Goal: Information Seeking & Learning: Understand process/instructions

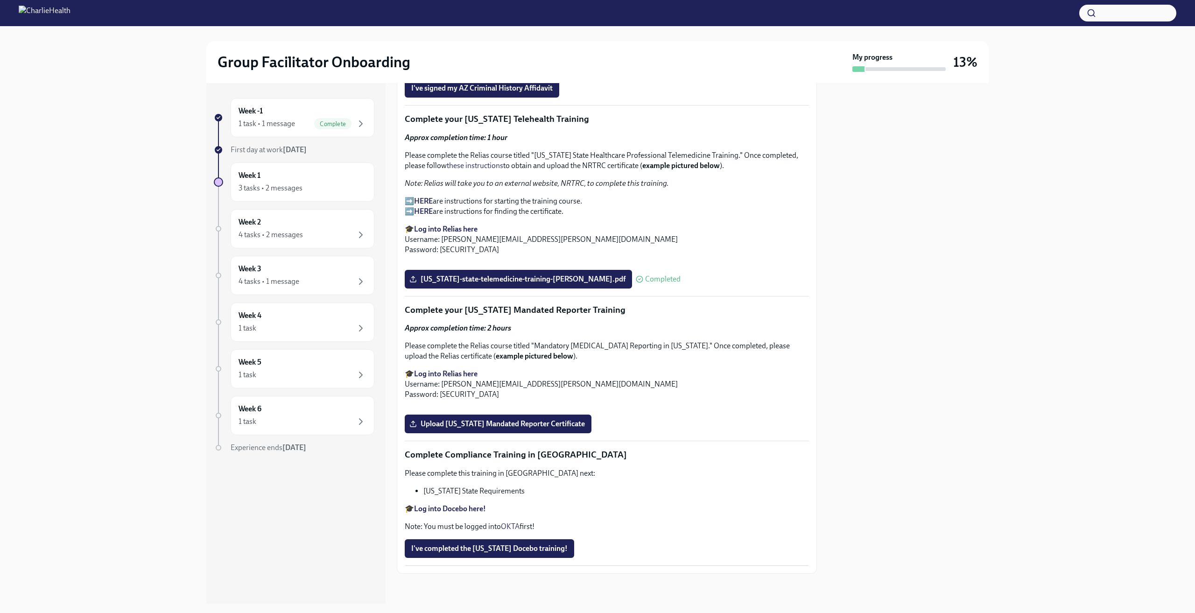
scroll to position [1789, 0]
click at [497, 433] on label "Upload [US_STATE] Mandated Reporter Certificate" at bounding box center [498, 423] width 187 height 19
click at [0, 0] on input "Upload [US_STATE] Mandated Reporter Certificate" at bounding box center [0, 0] width 0 height 0
click at [543, 546] on span "I've completed the [US_STATE] Docebo training!" at bounding box center [489, 548] width 156 height 9
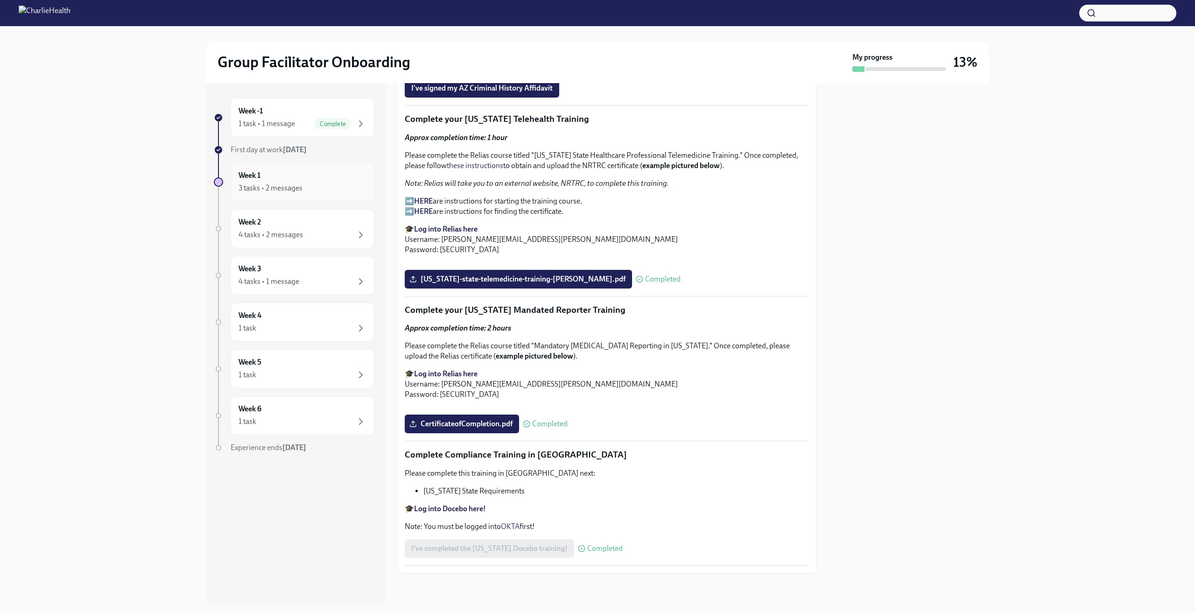
click at [287, 181] on div "Week 1 3 tasks • 2 messages" at bounding box center [302, 181] width 128 height 23
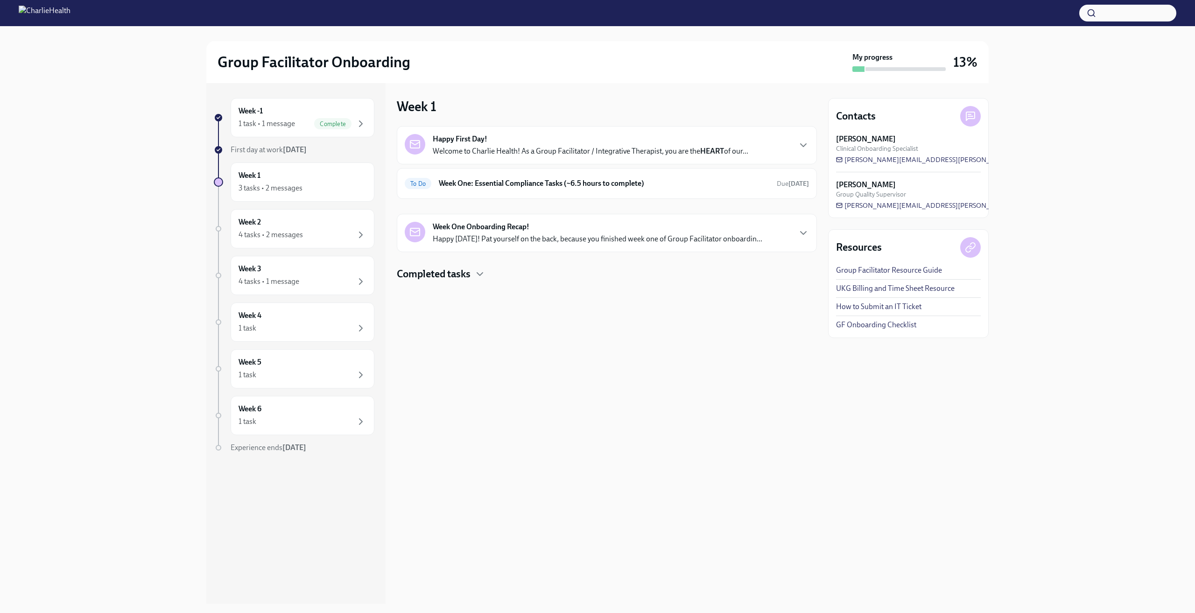
click at [535, 236] on p "Happy [DATE]! Pat yourself on the back, because you finished week one of Group …" at bounding box center [597, 239] width 329 height 10
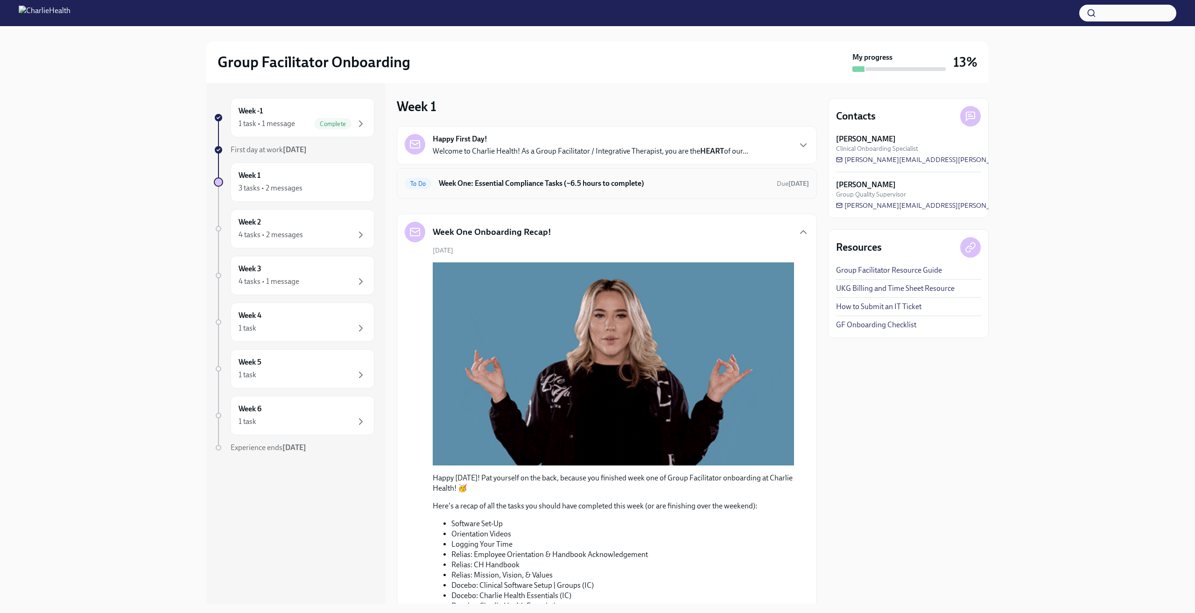
click at [675, 192] on div "To Do Week One: Essential Compliance Tasks (~6.5 hours to complete) Due [DATE]" at bounding box center [607, 183] width 420 height 31
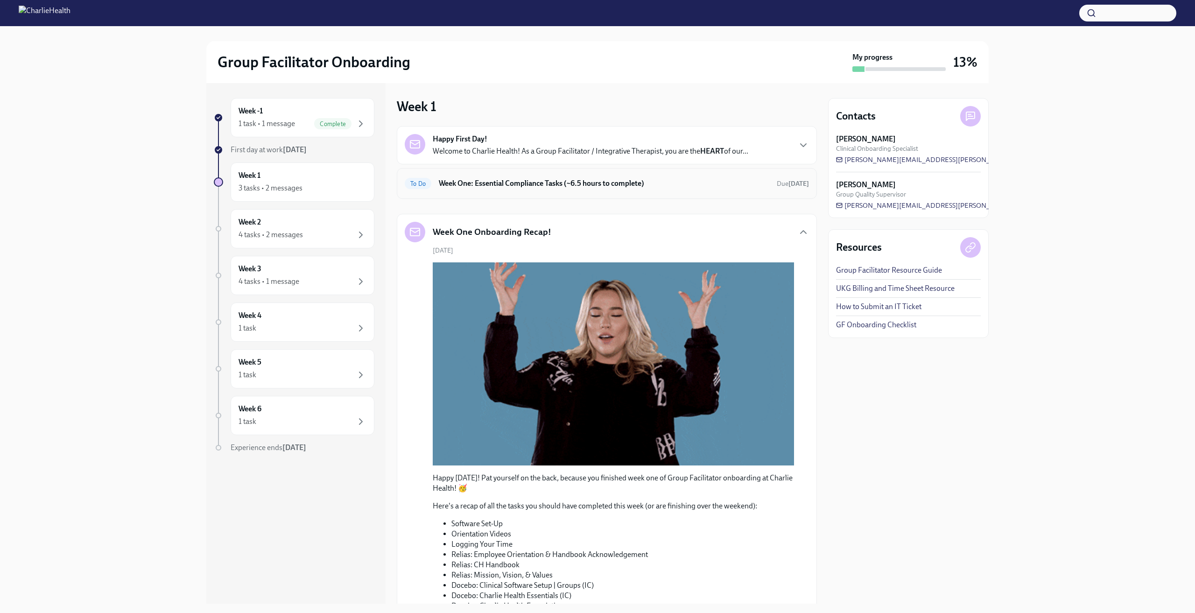
click at [530, 185] on h6 "Week One: Essential Compliance Tasks (~6.5 hours to complete)" at bounding box center [604, 183] width 330 height 10
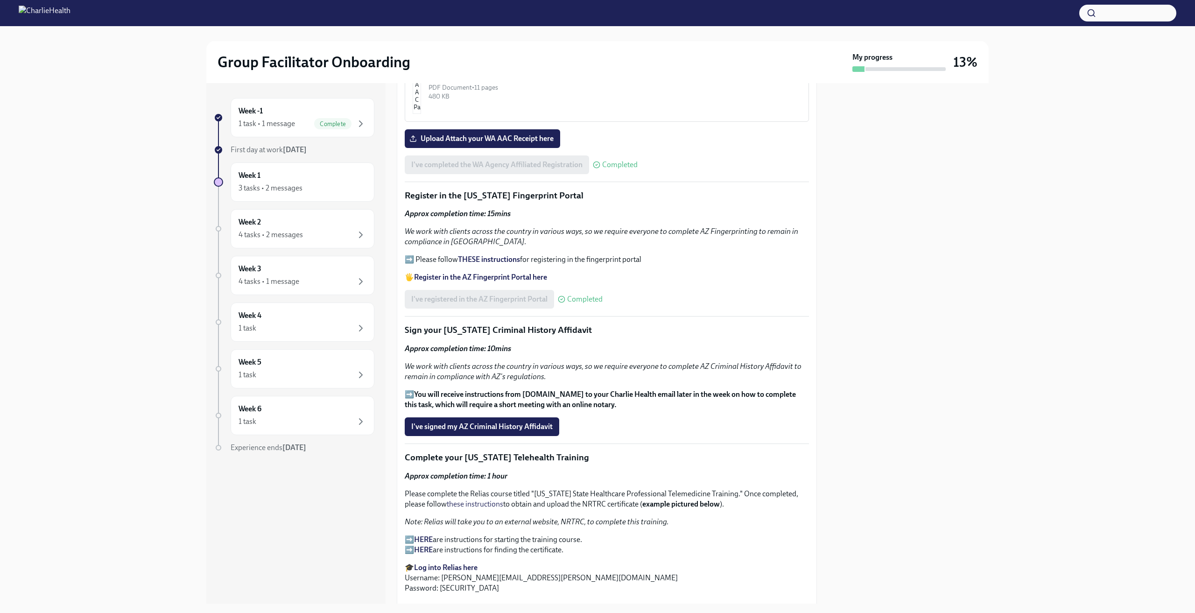
scroll to position [890, 0]
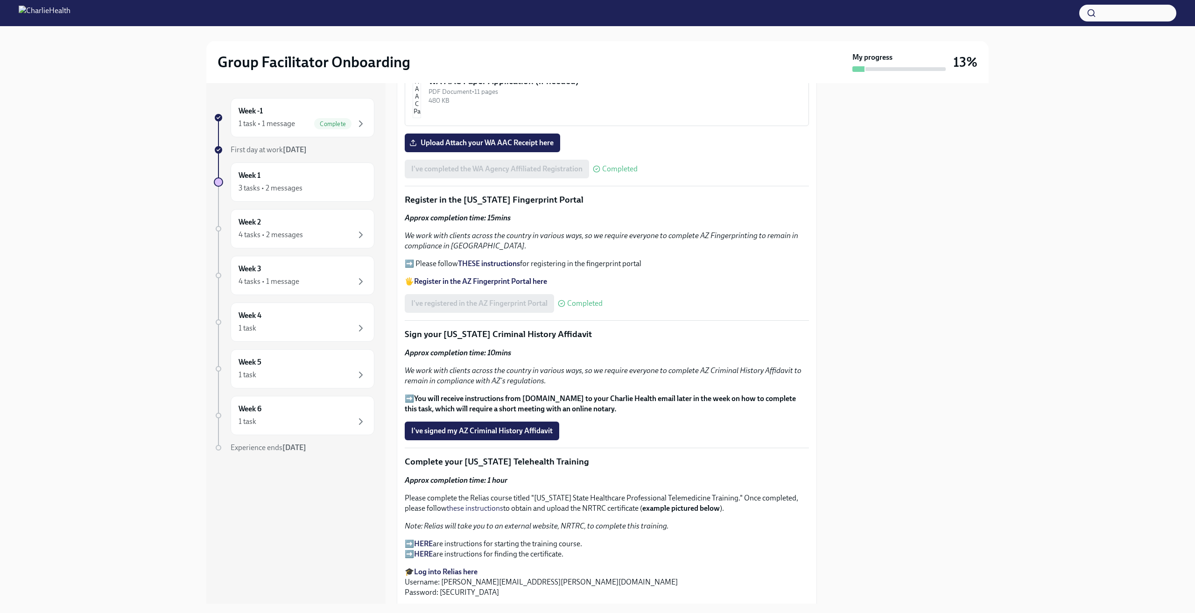
click at [409, 395] on p "➡️ You will receive instructions from [DOMAIN_NAME] to your Charlie Health emai…" at bounding box center [607, 403] width 404 height 21
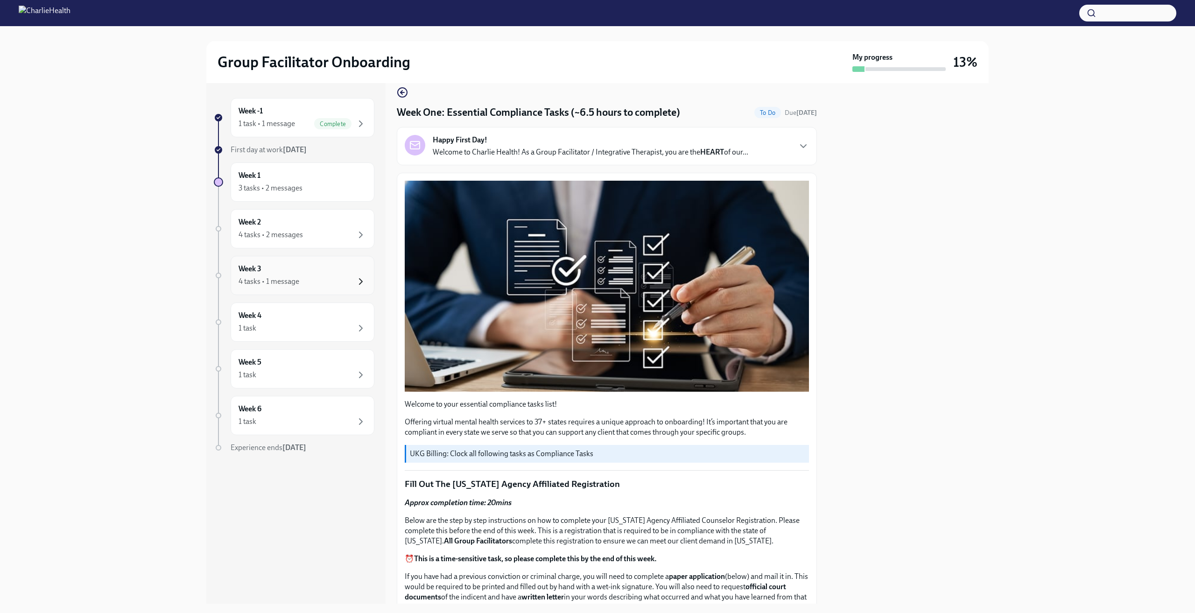
scroll to position [0, 0]
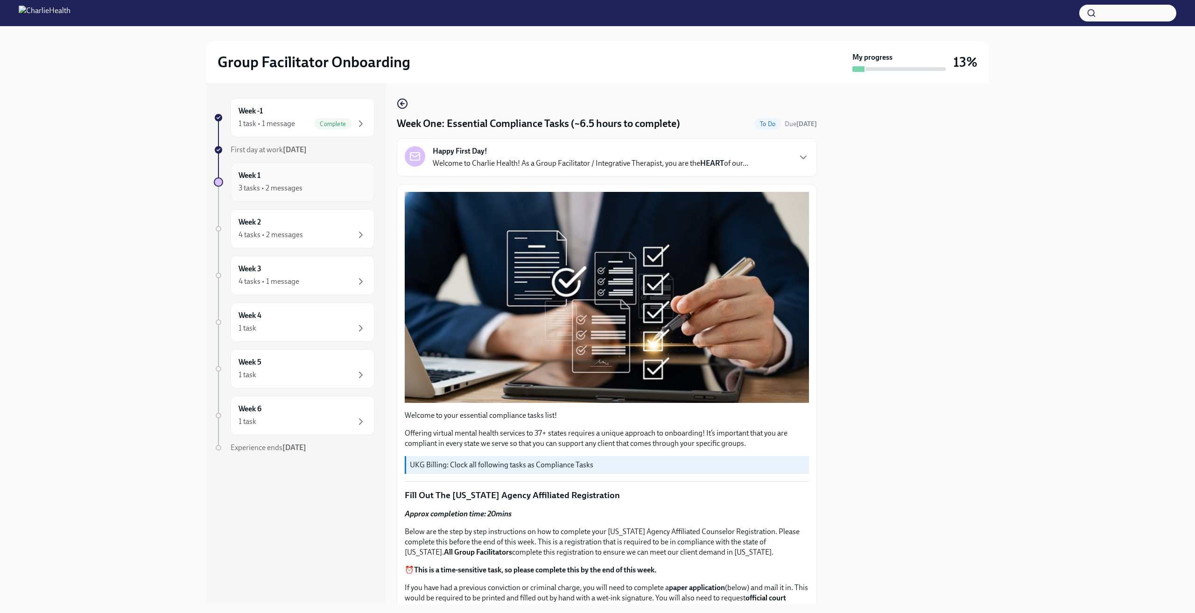
click at [294, 189] on div "3 tasks • 2 messages" at bounding box center [270, 188] width 64 height 10
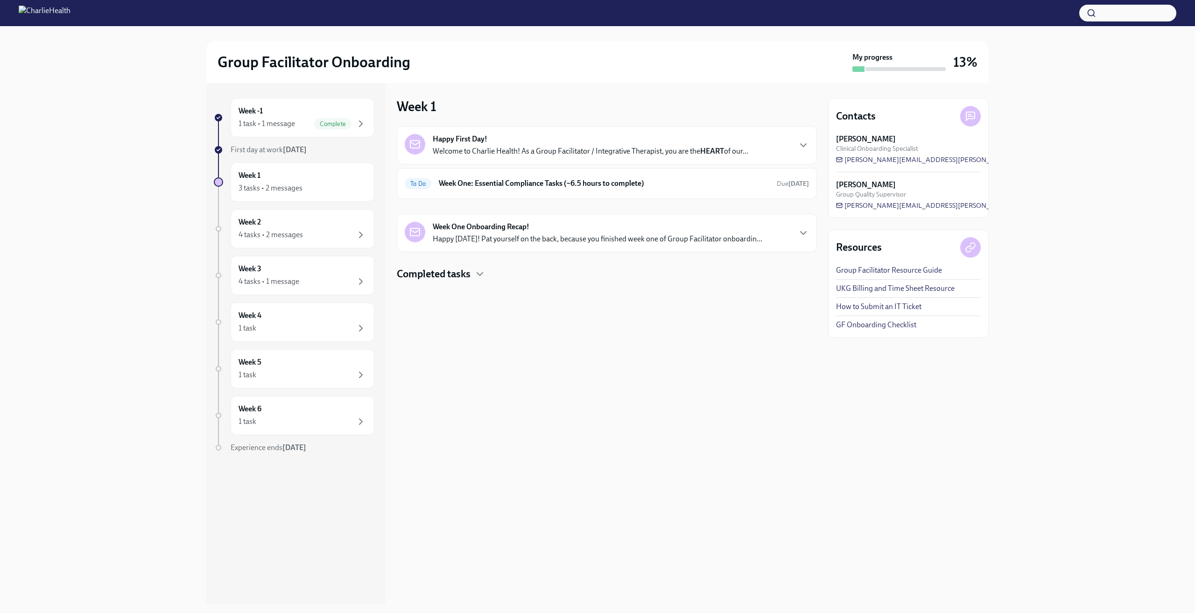
click at [480, 251] on div "Week One Onboarding Recap! Happy [DATE]! Pat yourself on the back, because you …" at bounding box center [607, 233] width 420 height 38
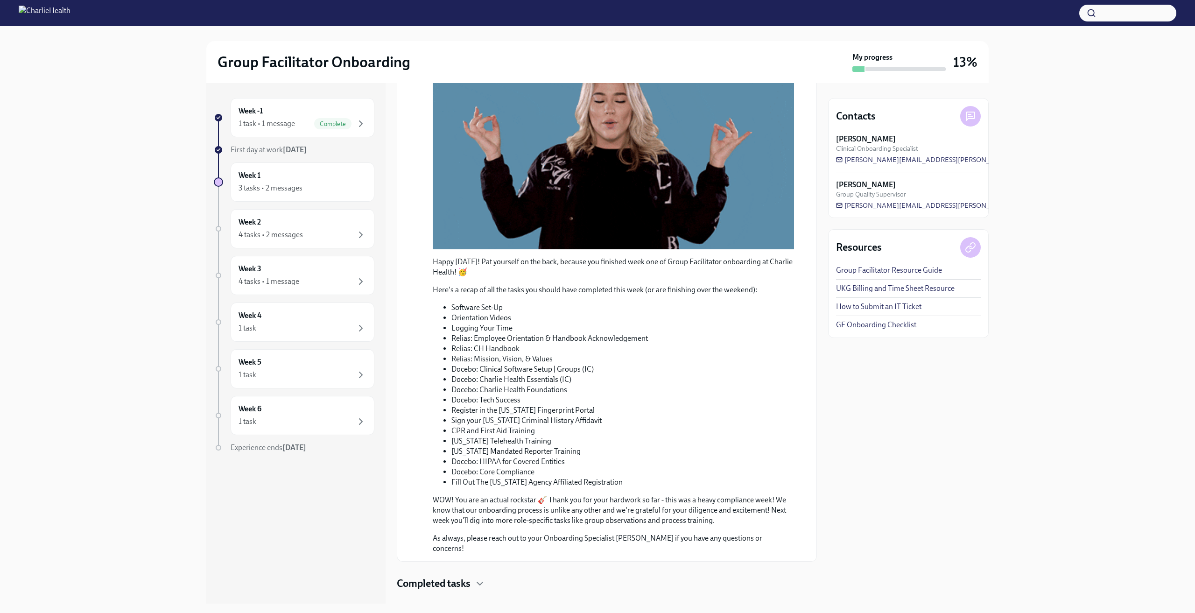
scroll to position [219, 0]
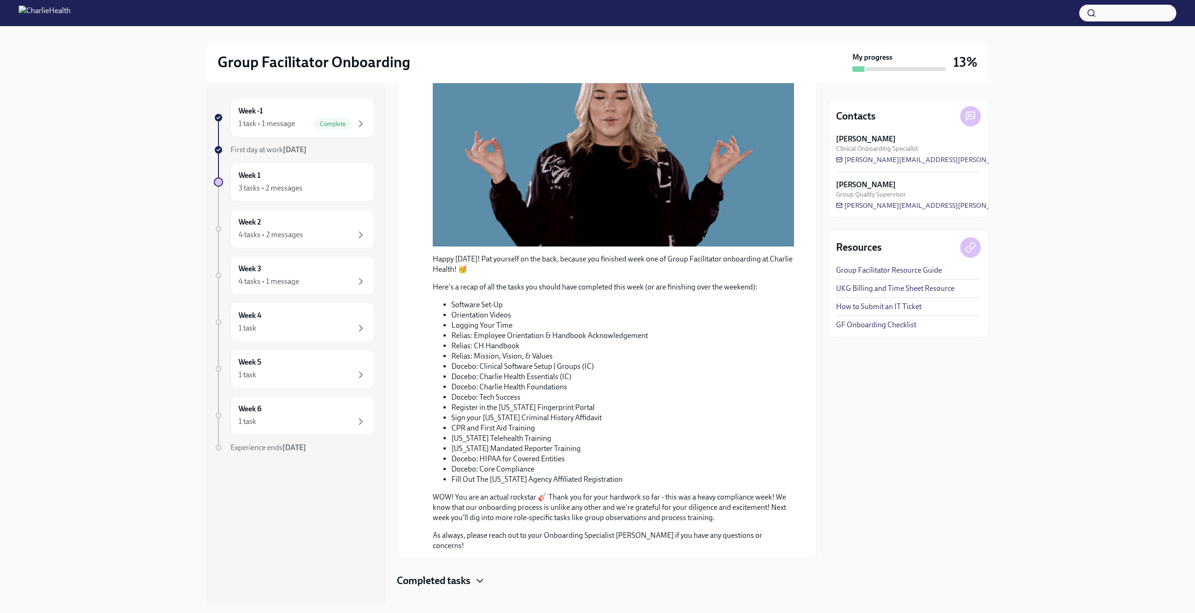
click at [477, 575] on icon "button" at bounding box center [479, 580] width 11 height 11
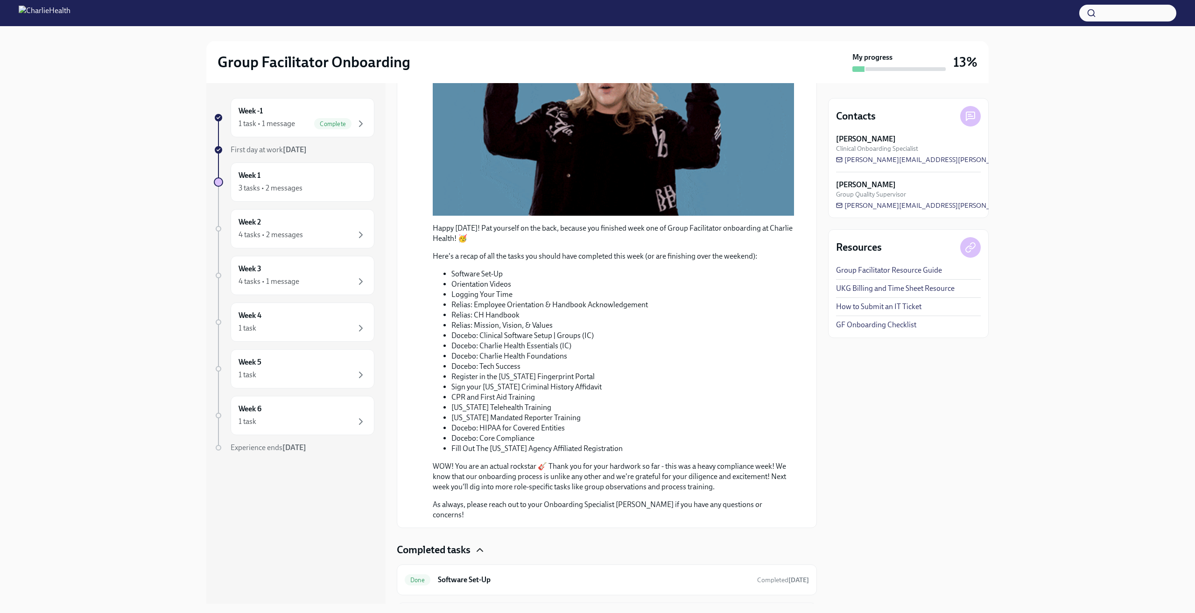
scroll to position [295, 0]
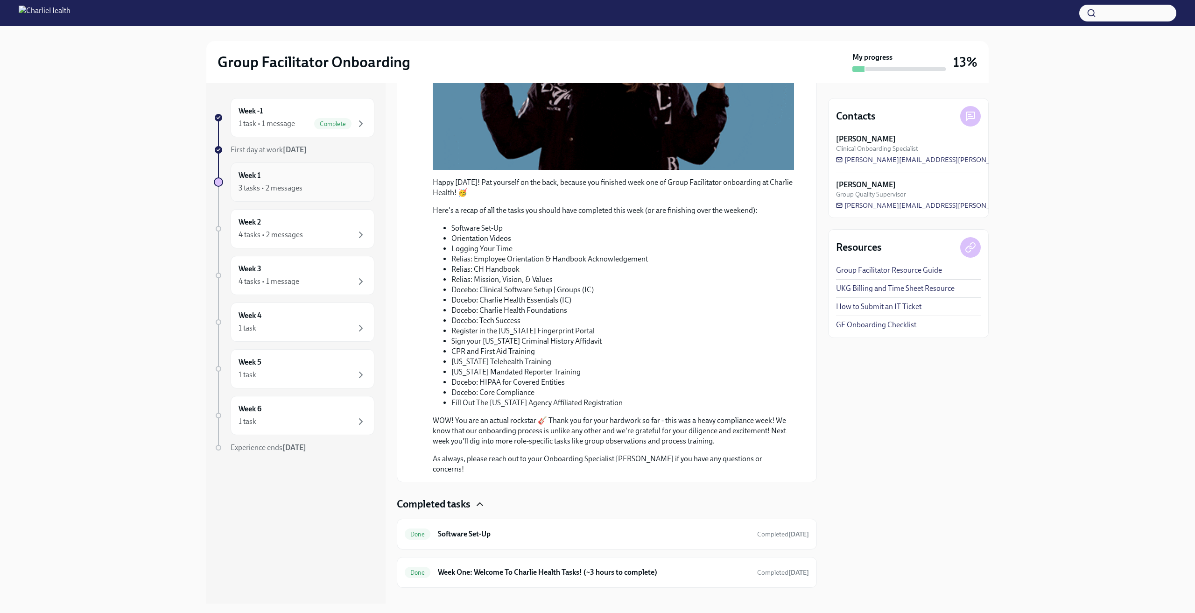
click at [290, 196] on div "Week 1 3 tasks • 2 messages" at bounding box center [303, 181] width 144 height 39
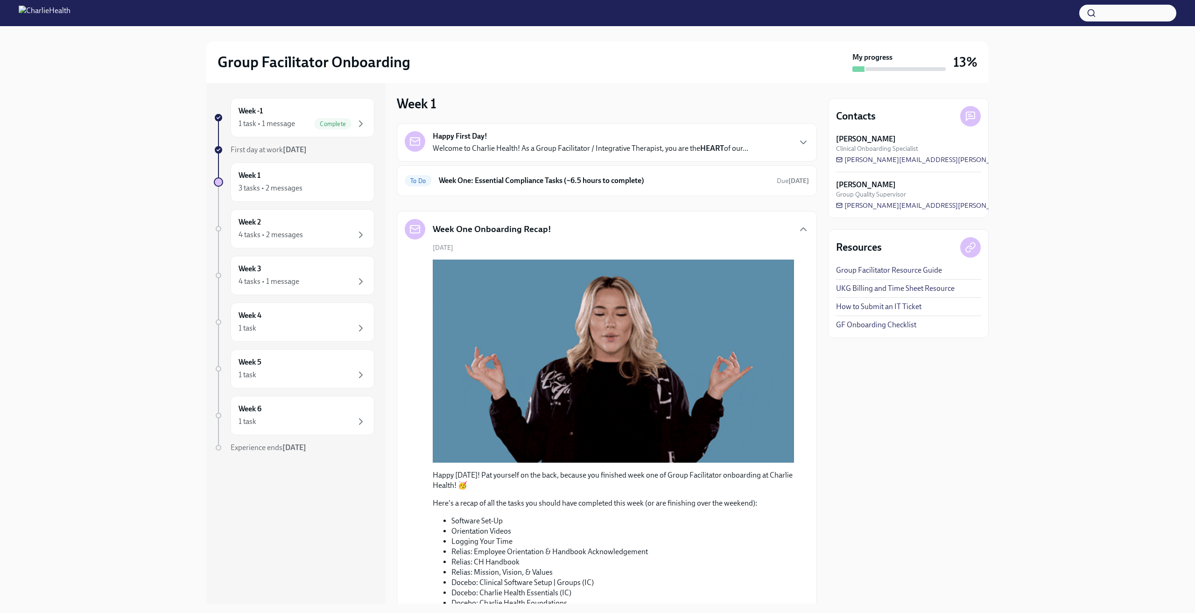
scroll to position [0, 0]
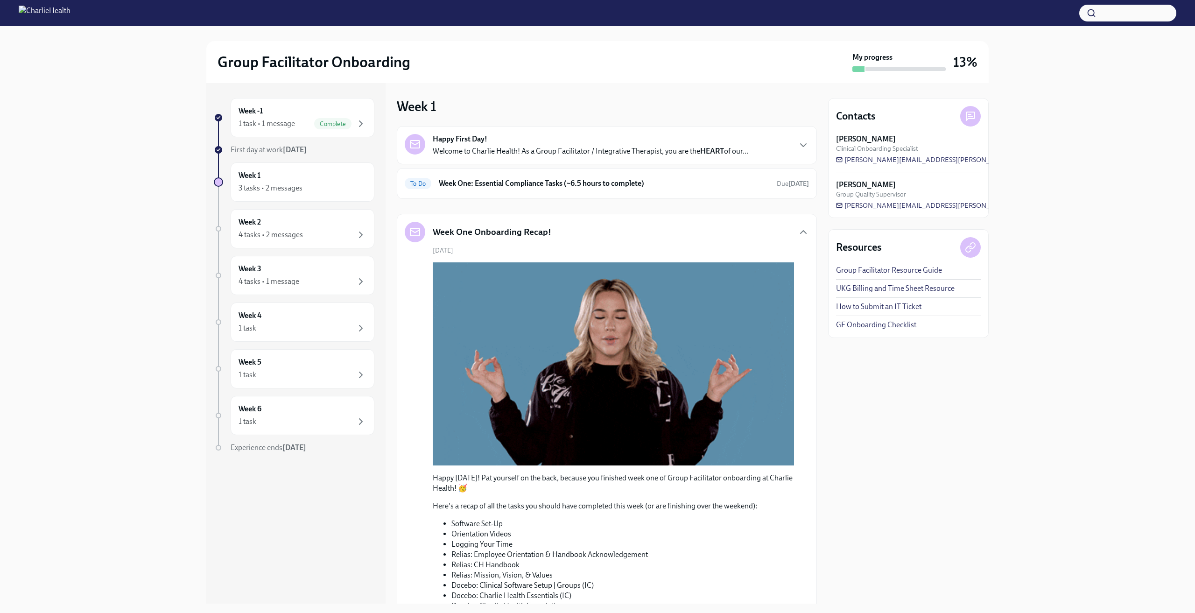
click at [439, 153] on p "Welcome to Charlie Health! As a Group Facilitator / Integrative Therapist, you …" at bounding box center [590, 151] width 315 height 10
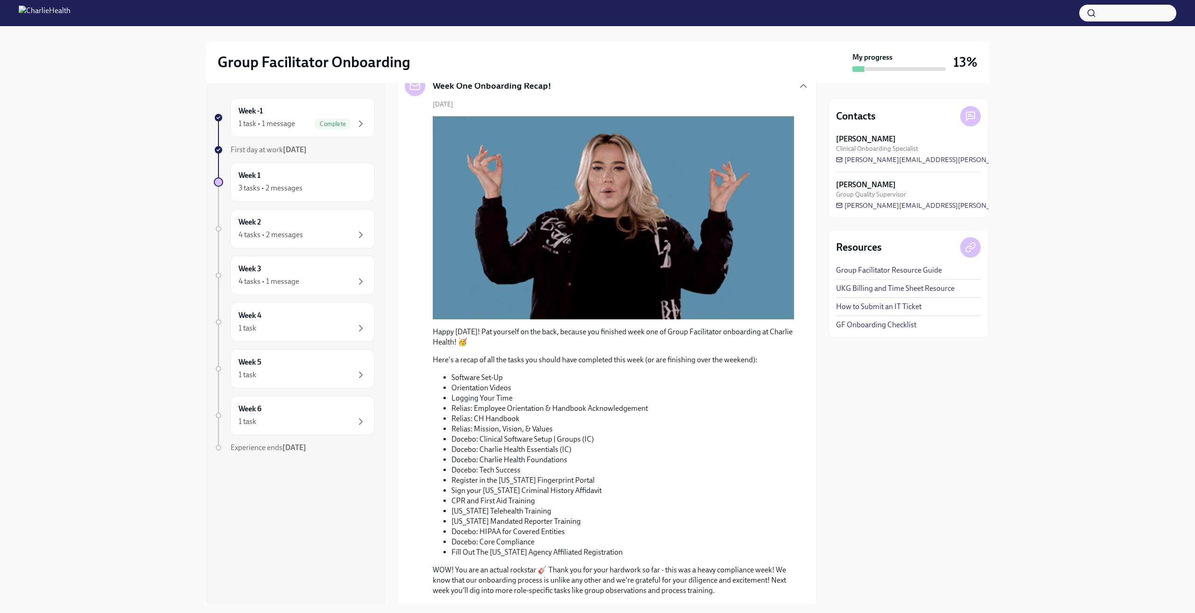
scroll to position [700, 0]
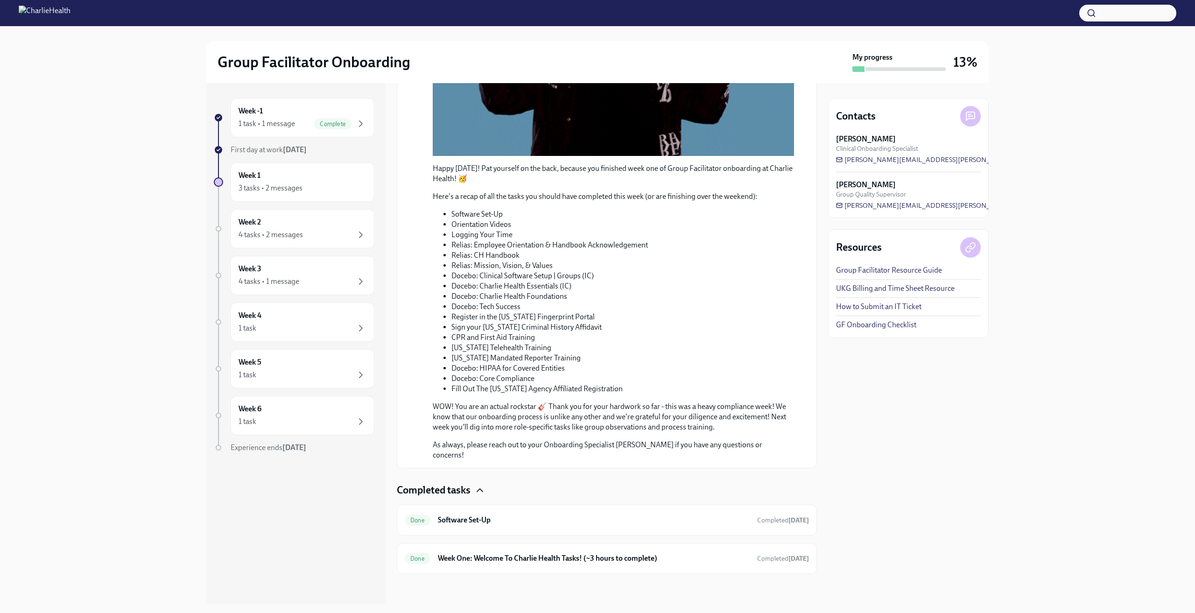
click at [493, 291] on li "Docebo: Charlie Health Essentials (IC)" at bounding box center [622, 286] width 343 height 10
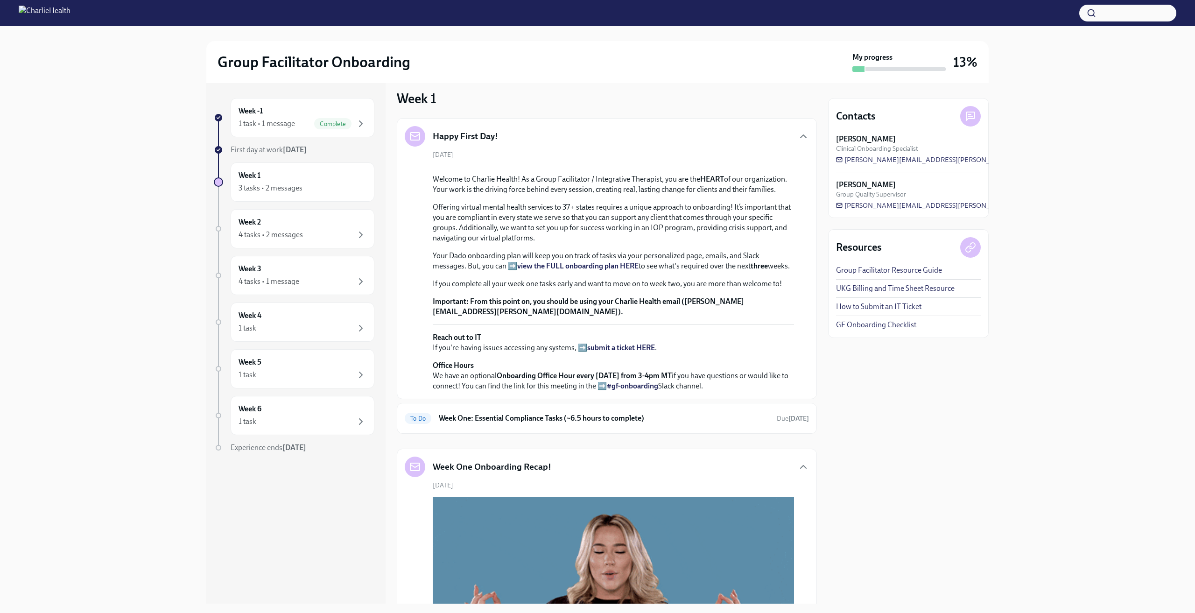
scroll to position [0, 0]
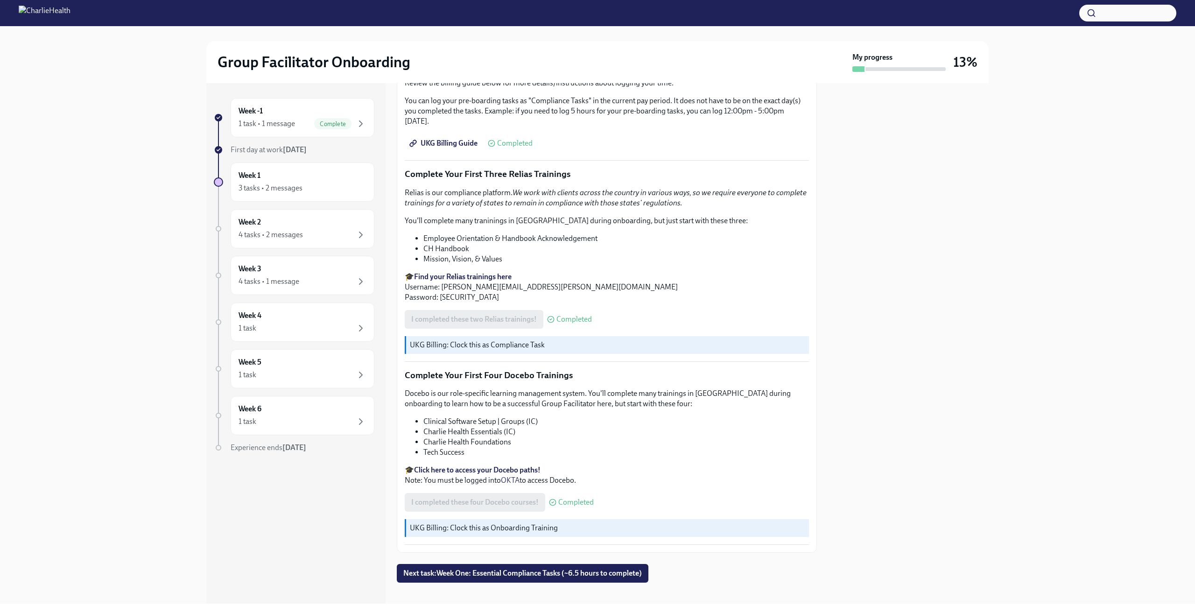
scroll to position [1066, 0]
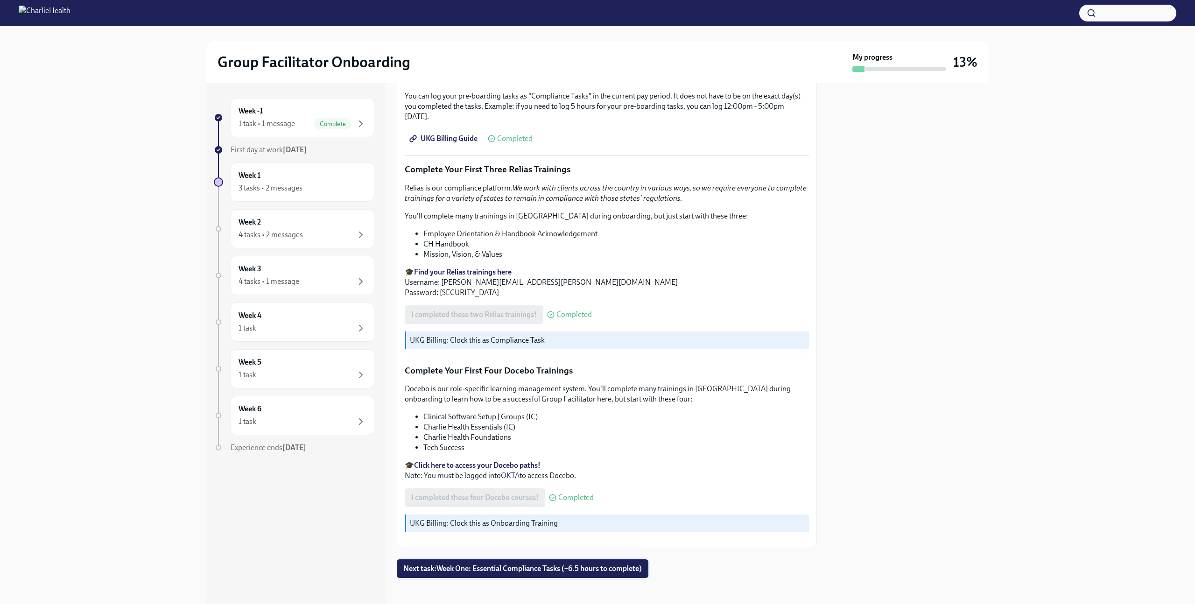
click at [560, 564] on span "Next task : Week One: Essential Compliance Tasks (~6.5 hours to complete)" at bounding box center [522, 568] width 238 height 9
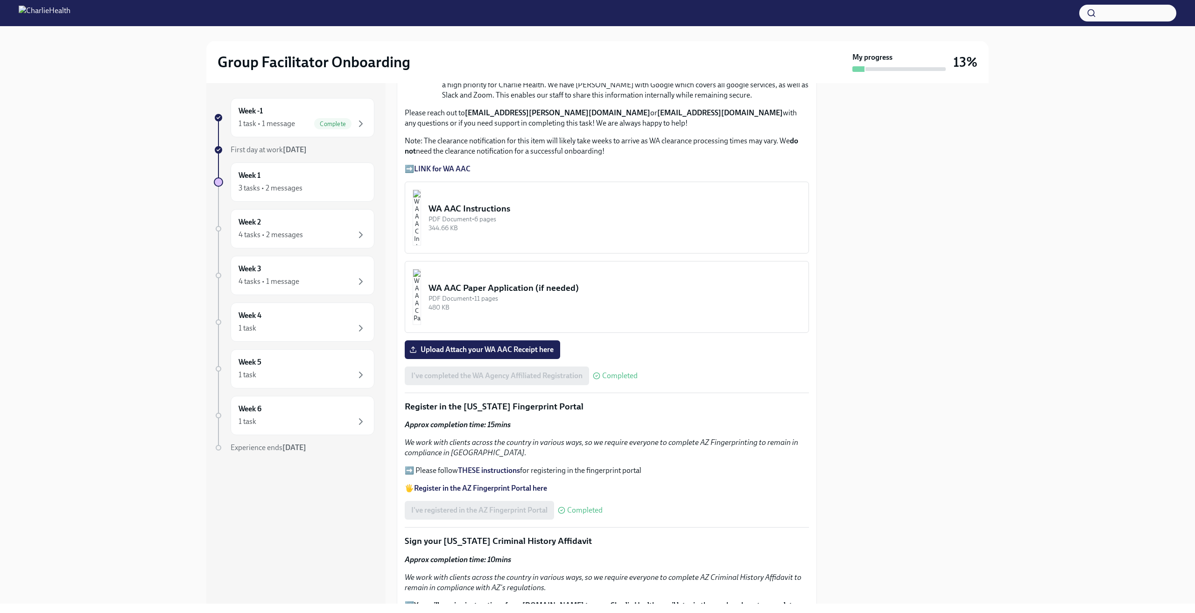
scroll to position [700, 0]
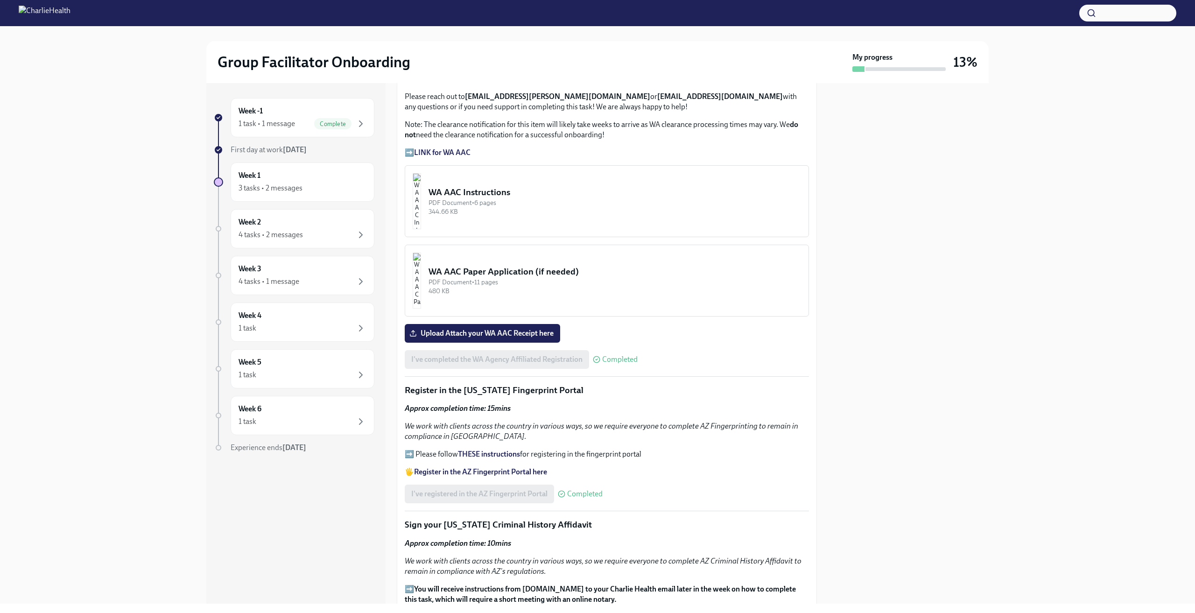
click at [490, 199] on div "PDF Document • 6 pages" at bounding box center [614, 202] width 372 height 9
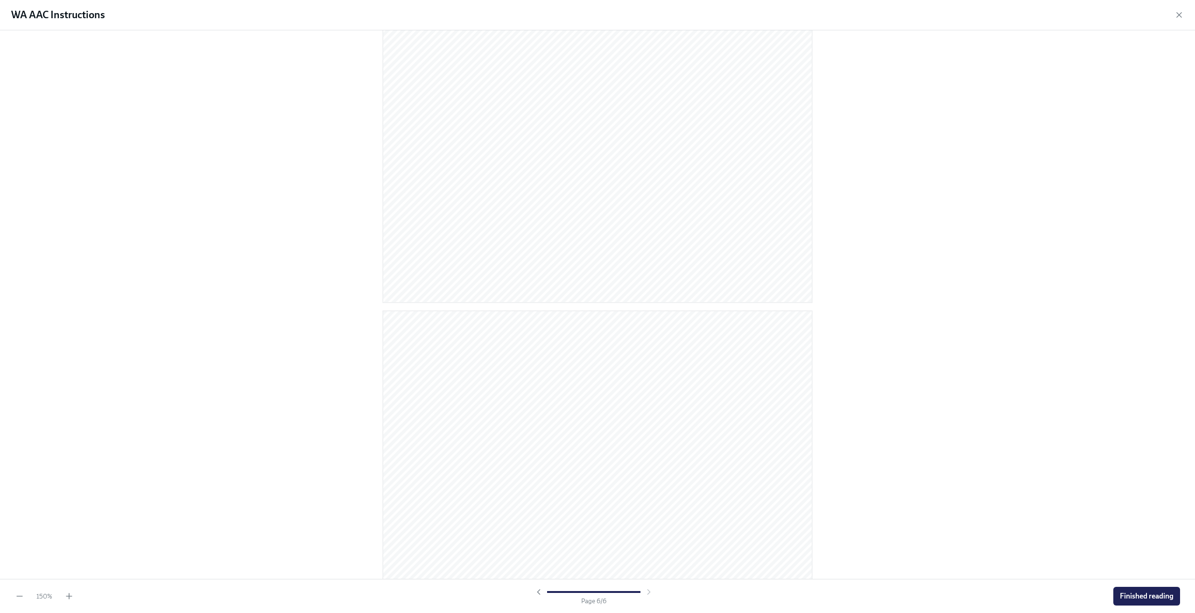
scroll to position [2839, 0]
